Goal: Task Accomplishment & Management: Use online tool/utility

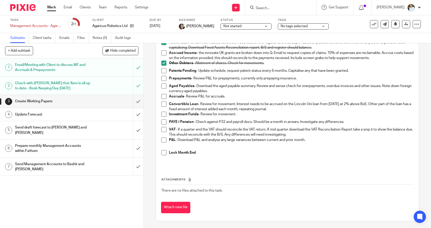
scroll to position [74, 0]
click at [76, 110] on link "4 Update Forecast" at bounding box center [66, 114] width 133 height 13
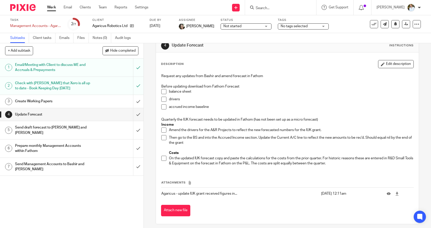
scroll to position [9, 0]
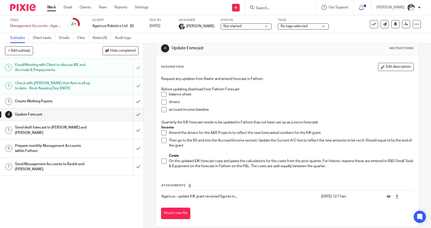
click at [102, 128] on div "Send draft forecast to [PERSON_NAME] and [PERSON_NAME]" at bounding box center [71, 130] width 113 height 13
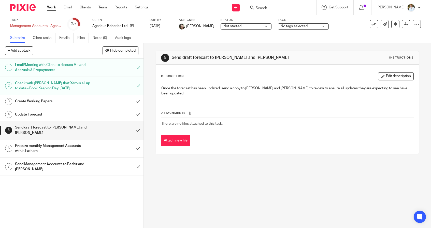
click at [96, 114] on div "Update Forecast" at bounding box center [71, 115] width 113 height 8
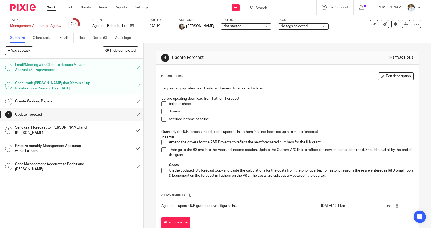
click at [75, 102] on h1 "Create Working Papers" at bounding box center [52, 101] width 75 height 8
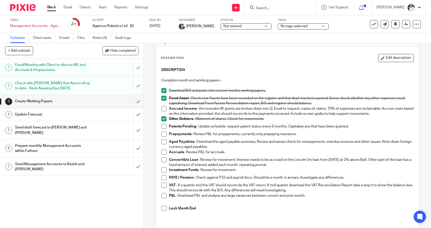
scroll to position [20, 0]
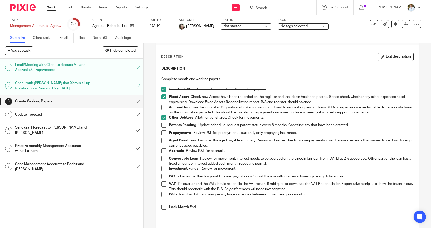
click at [61, 116] on h1 "Update Forecast" at bounding box center [52, 115] width 75 height 8
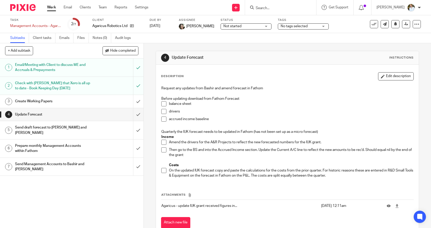
click at [163, 105] on span at bounding box center [163, 103] width 5 height 5
click at [164, 113] on span at bounding box center [163, 111] width 5 height 5
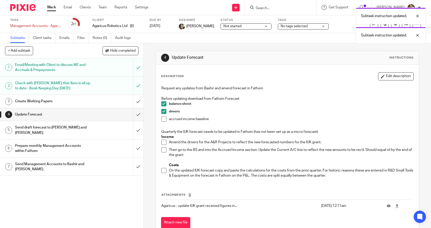
click at [164, 120] on span at bounding box center [163, 119] width 5 height 5
